Goal: Navigation & Orientation: Understand site structure

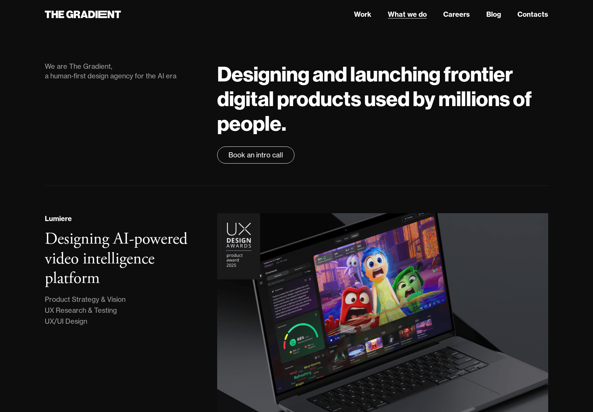
click at [407, 14] on link "What we do" at bounding box center [407, 14] width 39 height 10
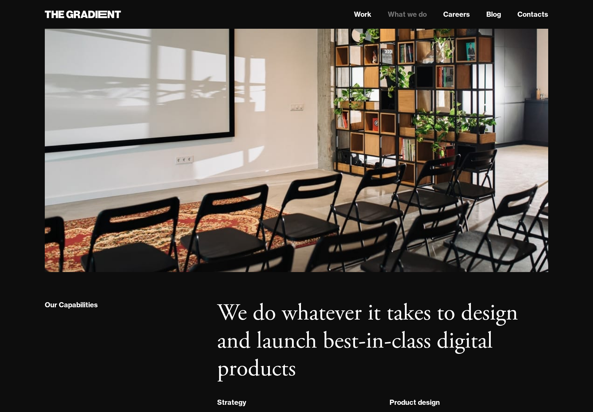
scroll to position [130, 0]
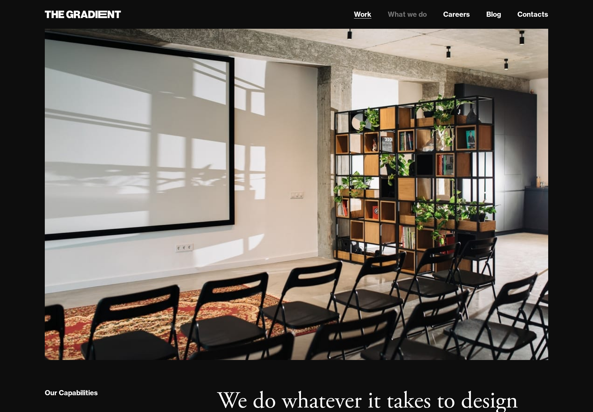
click at [364, 15] on link "Work" at bounding box center [362, 14] width 17 height 10
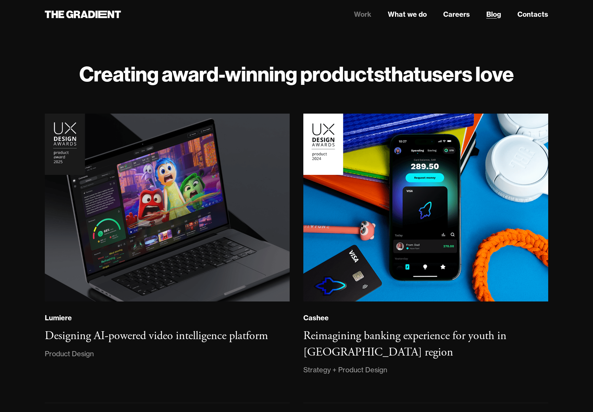
click at [493, 12] on link "Blog" at bounding box center [493, 14] width 15 height 10
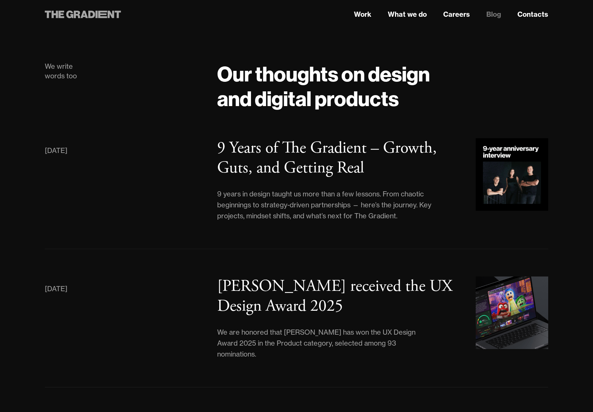
click at [85, 16] on icon at bounding box center [84, 15] width 8 height 8
